Goal: Transaction & Acquisition: Subscribe to service/newsletter

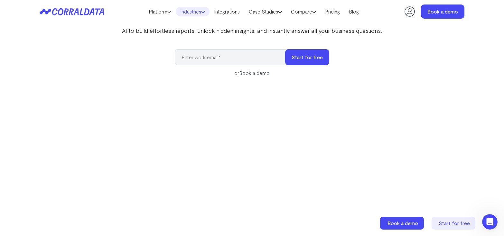
scroll to position [59, 0]
click at [164, 13] on link "Platform" at bounding box center [160, 12] width 32 height 10
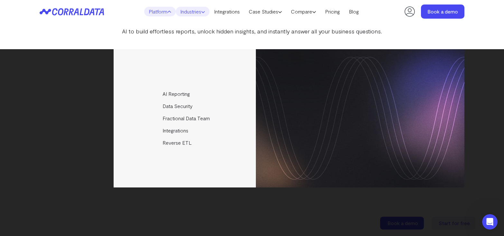
click at [184, 12] on link "Industries" at bounding box center [193, 12] width 34 height 10
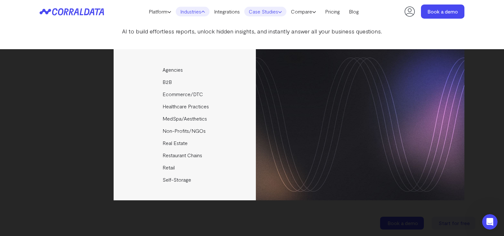
click at [272, 13] on link "Case Studies" at bounding box center [265, 12] width 42 height 10
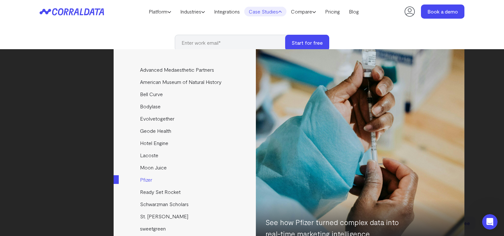
scroll to position [74, 0]
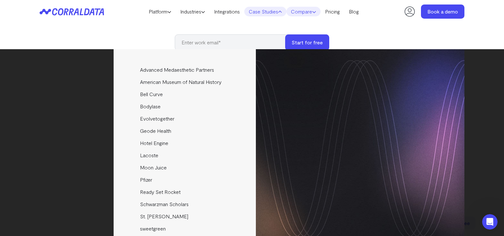
click at [316, 10] on icon at bounding box center [314, 12] width 4 height 4
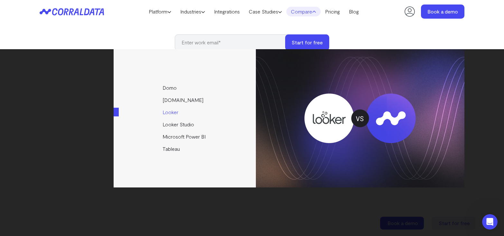
click at [175, 115] on link "Looker" at bounding box center [185, 112] width 143 height 12
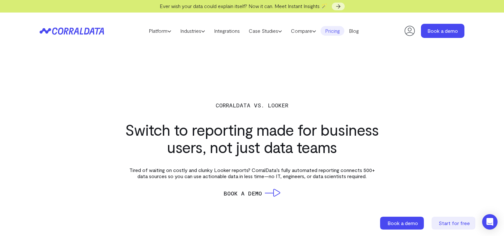
click at [342, 30] on link "Pricing" at bounding box center [333, 31] width 24 height 10
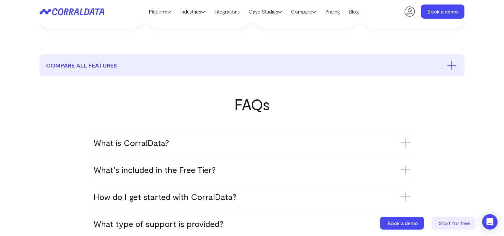
scroll to position [311, 0]
click at [154, 169] on h3 "What’s included in the Free Tier?" at bounding box center [252, 169] width 317 height 11
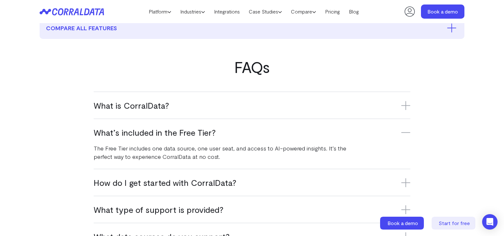
scroll to position [352, 0]
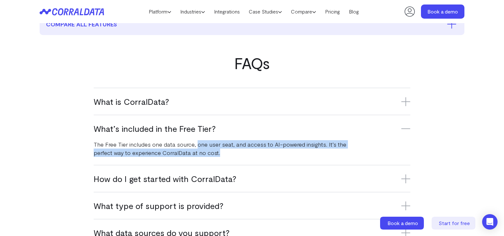
drag, startPoint x: 196, startPoint y: 145, endPoint x: 262, endPoint y: 158, distance: 67.3
click at [276, 156] on p "The Free Tier includes one data source, one user seat, and access to AI-powered…" at bounding box center [226, 148] width 265 height 17
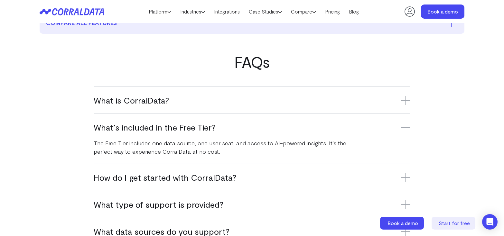
click at [182, 156] on div "What’s included in the Free Tier? The Free Tier includes one data source, one u…" at bounding box center [252, 139] width 317 height 50
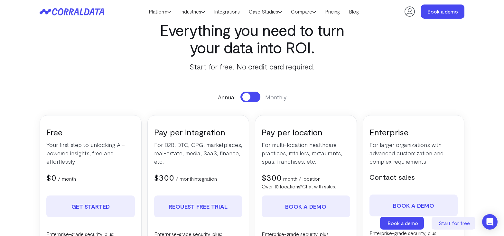
scroll to position [27, 0]
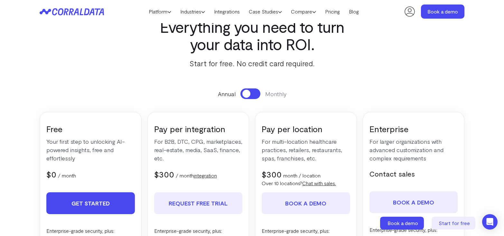
click at [106, 196] on link "Get Started" at bounding box center [90, 203] width 89 height 22
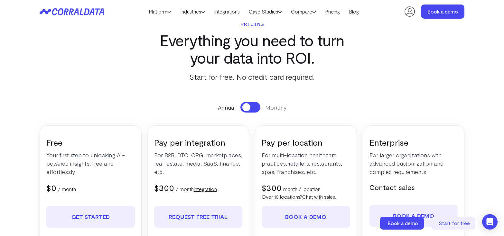
scroll to position [27, 0]
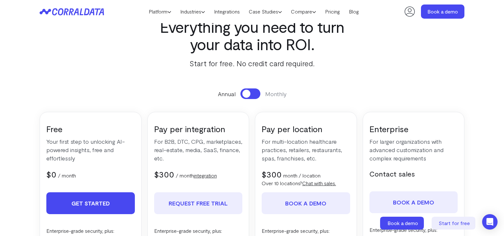
click at [107, 196] on link "Get Started" at bounding box center [90, 203] width 89 height 22
